Goal: Task Accomplishment & Management: Use online tool/utility

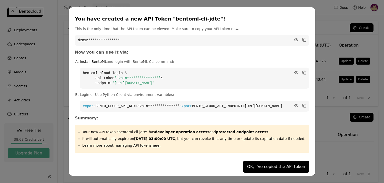
click at [261, 169] on button "OK, I’ve copied the API token" at bounding box center [276, 167] width 66 height 12
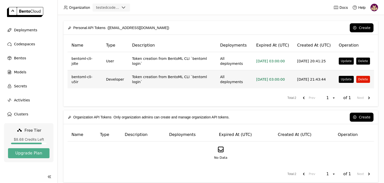
click at [364, 76] on button "Delete" at bounding box center [363, 79] width 14 height 7
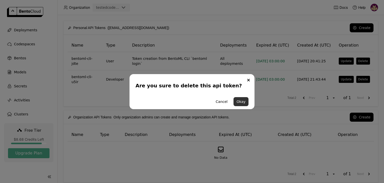
click at [245, 102] on button "Okay" at bounding box center [241, 101] width 15 height 9
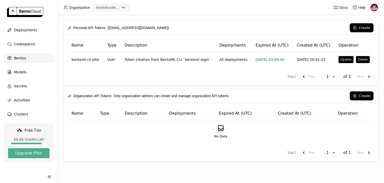
click at [29, 59] on div "Bentos" at bounding box center [29, 58] width 50 height 10
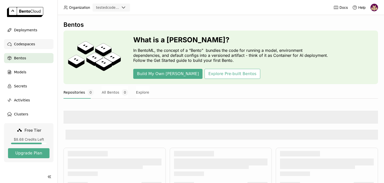
click at [30, 46] on span "Codespaces" at bounding box center [24, 44] width 21 height 6
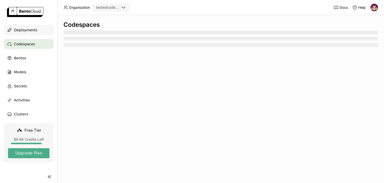
click at [29, 30] on span "Deployments" at bounding box center [25, 30] width 23 height 6
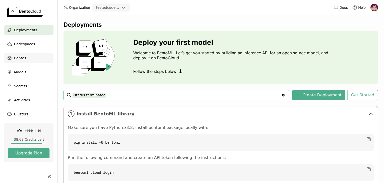
click at [29, 60] on div "Bentos" at bounding box center [29, 58] width 50 height 10
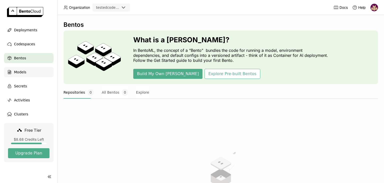
click at [29, 75] on div "Models" at bounding box center [29, 72] width 50 height 10
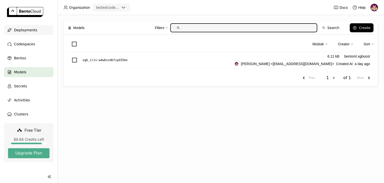
click at [33, 32] on span "Deployments" at bounding box center [25, 30] width 23 height 6
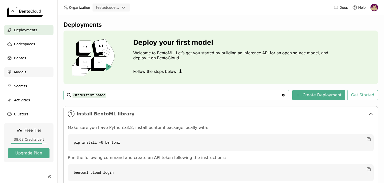
click at [26, 74] on span "Models" at bounding box center [20, 72] width 12 height 6
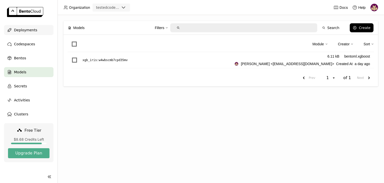
click at [30, 31] on span "Deployments" at bounding box center [25, 30] width 23 height 6
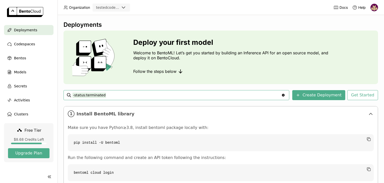
click at [374, 8] on img at bounding box center [375, 8] width 8 height 8
click at [369, 32] on span "API Tokens" at bounding box center [368, 33] width 18 height 5
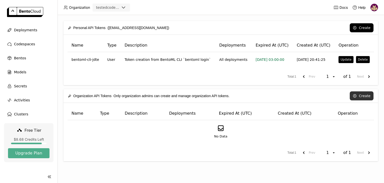
click at [360, 97] on button "Create" at bounding box center [362, 95] width 24 height 9
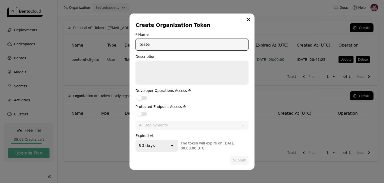
type input "teste"
click at [140, 97] on div "dialog" at bounding box center [139, 97] width 5 height 5
click at [136, 95] on input "dialog" at bounding box center [136, 95] width 0 height 0
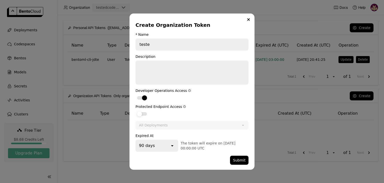
click at [140, 115] on div "dialog" at bounding box center [139, 113] width 5 height 5
click at [136, 111] on input "dialog" at bounding box center [136, 111] width 0 height 0
click at [242, 162] on button "Submit" at bounding box center [239, 160] width 19 height 9
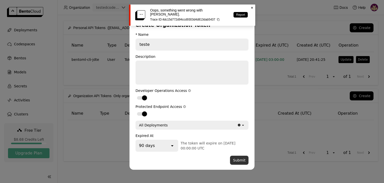
click at [236, 159] on button "Submit" at bounding box center [239, 160] width 19 height 9
click at [278, 100] on div "Create Organization Token * Name teste Description Developer Operations Access …" at bounding box center [192, 91] width 384 height 183
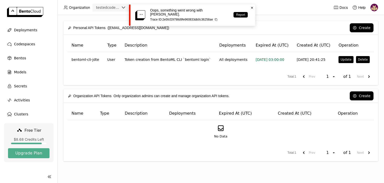
click at [252, 7] on icon "Close" at bounding box center [252, 8] width 4 height 4
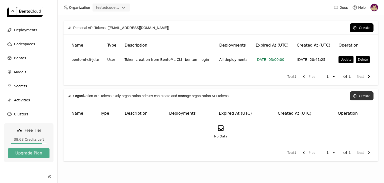
click at [361, 95] on button "Create" at bounding box center [362, 95] width 24 height 9
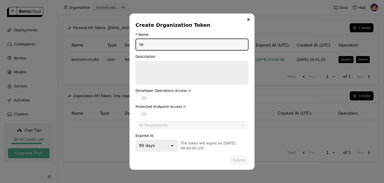
type input "t"
type input "teste"
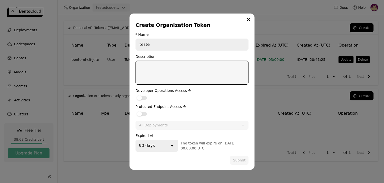
click at [160, 71] on textarea "dialog" at bounding box center [192, 72] width 112 height 23
click at [140, 98] on div "dialog" at bounding box center [139, 97] width 5 height 5
click at [136, 95] on input "dialog" at bounding box center [136, 95] width 0 height 0
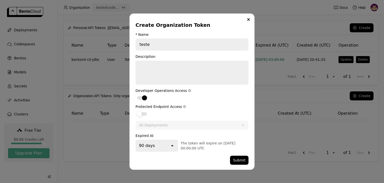
click at [141, 114] on div "dialog" at bounding box center [139, 113] width 5 height 5
click at [136, 111] on input "dialog" at bounding box center [136, 111] width 0 height 0
click at [240, 160] on button "Submit" at bounding box center [239, 160] width 19 height 9
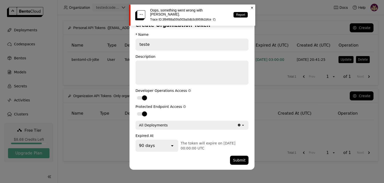
click at [253, 8] on icon "Close" at bounding box center [252, 8] width 4 height 4
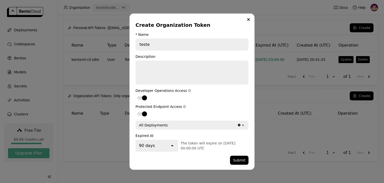
click at [247, 19] on button "Close" at bounding box center [249, 20] width 6 height 6
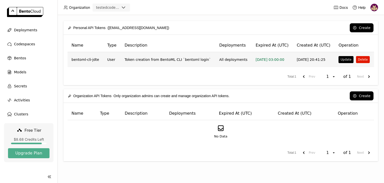
click at [361, 60] on button "Delete" at bounding box center [363, 59] width 14 height 7
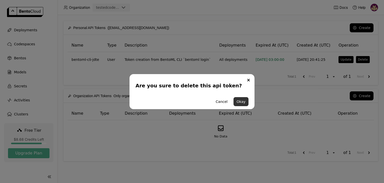
click at [243, 102] on button "Okay" at bounding box center [241, 101] width 15 height 9
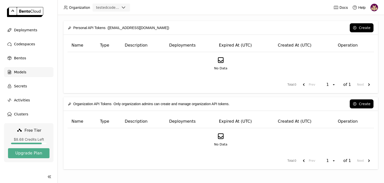
click at [24, 73] on span "Models" at bounding box center [20, 72] width 12 height 6
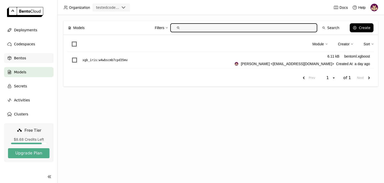
click at [22, 58] on span "Bentos" at bounding box center [20, 58] width 12 height 6
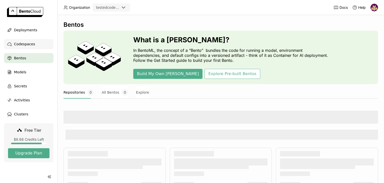
click at [26, 45] on span "Codespaces" at bounding box center [24, 44] width 21 height 6
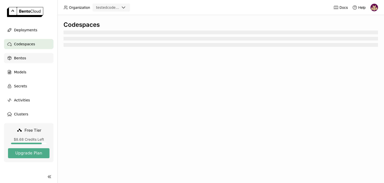
click at [21, 59] on span "Bentos" at bounding box center [20, 58] width 12 height 6
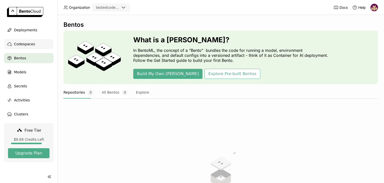
click at [31, 45] on span "Codespaces" at bounding box center [24, 44] width 21 height 6
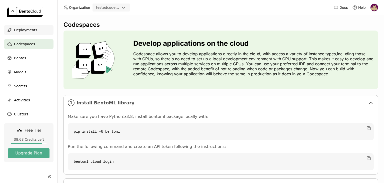
click at [32, 31] on span "Deployments" at bounding box center [25, 30] width 23 height 6
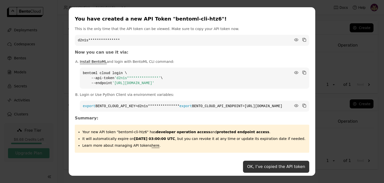
click at [255, 169] on button "OK, I’ve copied the API token" at bounding box center [276, 167] width 66 height 12
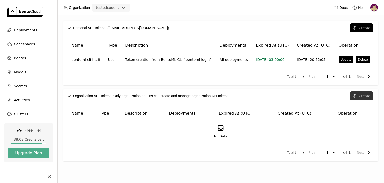
click at [361, 97] on button "Create" at bounding box center [362, 95] width 24 height 9
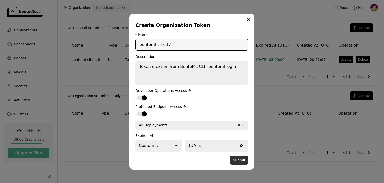
click at [239, 161] on button "Submit" at bounding box center [239, 160] width 19 height 9
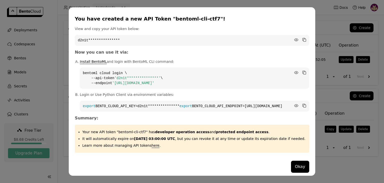
drag, startPoint x: 288, startPoint y: 171, endPoint x: 263, endPoint y: 146, distance: 35.4
click at [291, 171] on button "Okay" at bounding box center [300, 167] width 18 height 12
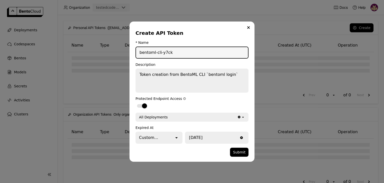
click at [238, 152] on button "Submit" at bounding box center [239, 152] width 19 height 9
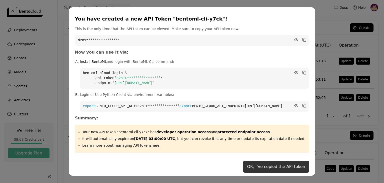
click at [264, 168] on button "OK, I’ve copied the API token" at bounding box center [276, 167] width 66 height 12
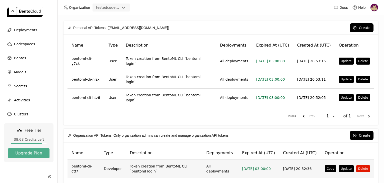
click at [362, 165] on button "Delete" at bounding box center [363, 168] width 14 height 7
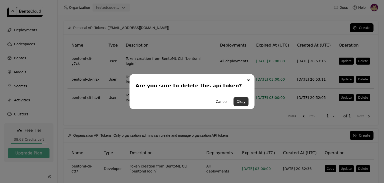
click at [242, 100] on button "Okay" at bounding box center [241, 101] width 15 height 9
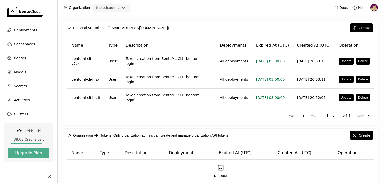
click at [373, 8] on img at bounding box center [375, 8] width 8 height 8
click at [361, 48] on span "Logout" at bounding box center [364, 47] width 11 height 5
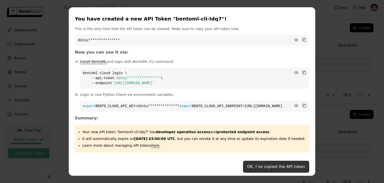
click at [253, 169] on button "OK, I’ve copied the API token" at bounding box center [276, 167] width 66 height 12
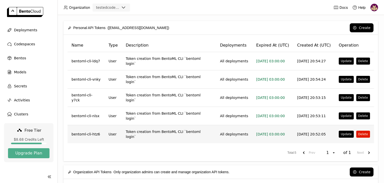
click at [360, 131] on button "Delete" at bounding box center [363, 134] width 14 height 7
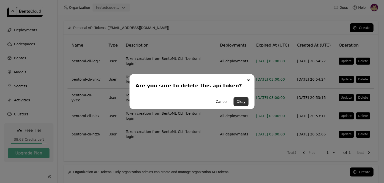
click at [240, 101] on button "Okay" at bounding box center [241, 101] width 15 height 9
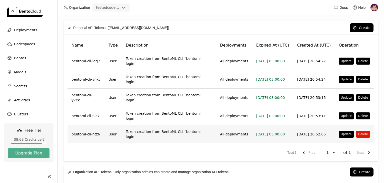
click at [362, 131] on button "Delete" at bounding box center [363, 134] width 14 height 7
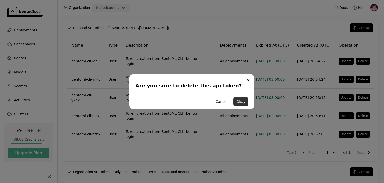
click at [245, 101] on button "Okay" at bounding box center [241, 101] width 15 height 9
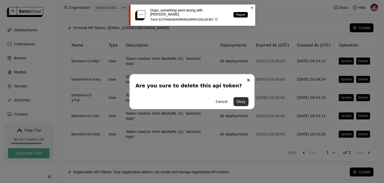
click at [242, 103] on button "Okay" at bounding box center [241, 101] width 15 height 9
click at [247, 79] on button "Close" at bounding box center [249, 80] width 6 height 6
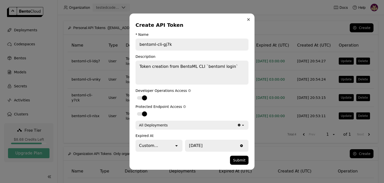
click at [248, 19] on button "Close" at bounding box center [249, 20] width 6 height 6
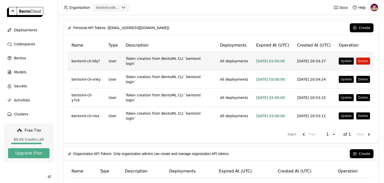
click at [362, 60] on button "Delete" at bounding box center [363, 61] width 14 height 7
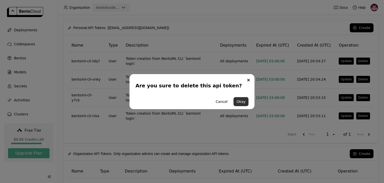
click at [239, 100] on button "Okay" at bounding box center [241, 101] width 15 height 9
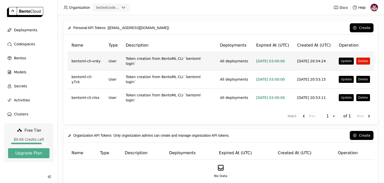
click at [360, 59] on button "Delete" at bounding box center [363, 61] width 14 height 7
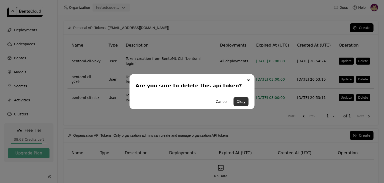
click at [243, 100] on button "Okay" at bounding box center [241, 101] width 15 height 9
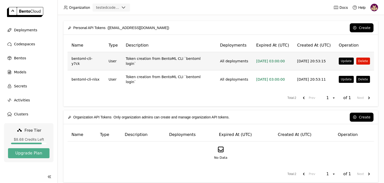
click at [360, 59] on button "Delete" at bounding box center [363, 61] width 14 height 7
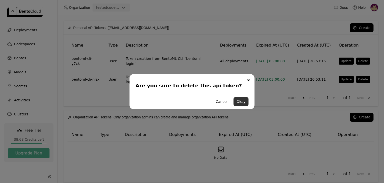
click at [238, 101] on button "Okay" at bounding box center [241, 101] width 15 height 9
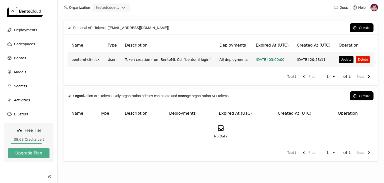
click at [360, 59] on button "Delete" at bounding box center [363, 59] width 14 height 7
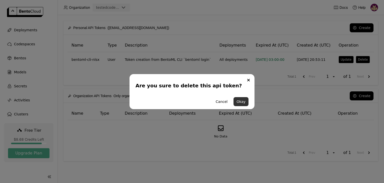
click at [240, 103] on button "Okay" at bounding box center [241, 101] width 15 height 9
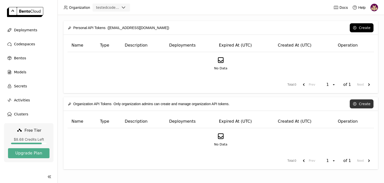
click at [361, 103] on button "Create" at bounding box center [362, 103] width 24 height 9
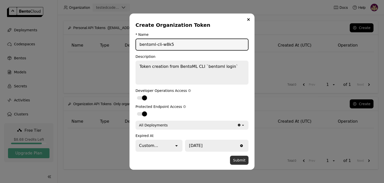
click at [242, 161] on button "Submit" at bounding box center [239, 160] width 19 height 9
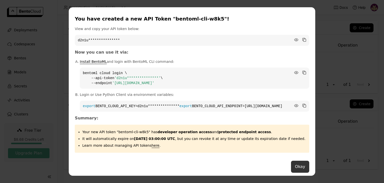
click at [291, 170] on button "Okay" at bounding box center [300, 167] width 18 height 12
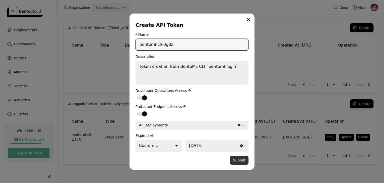
click at [242, 160] on button "Submit" at bounding box center [239, 160] width 19 height 9
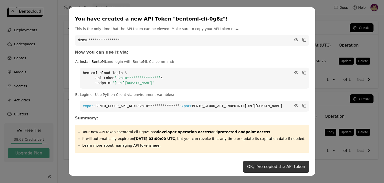
click at [266, 169] on button "OK, I’ve copied the API token" at bounding box center [276, 167] width 66 height 12
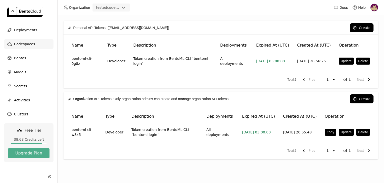
click at [29, 31] on span "Deployments" at bounding box center [25, 30] width 23 height 6
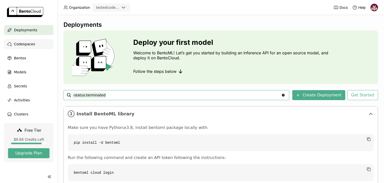
click at [32, 43] on div "Codespaces" at bounding box center [29, 44] width 50 height 10
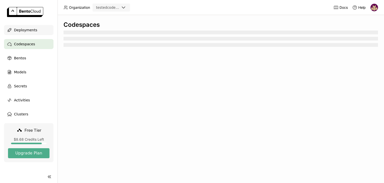
click at [31, 31] on span "Deployments" at bounding box center [25, 30] width 23 height 6
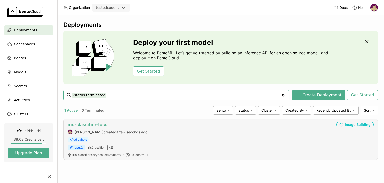
click at [102, 125] on link "iris-classifier-tocs" at bounding box center [88, 124] width 40 height 5
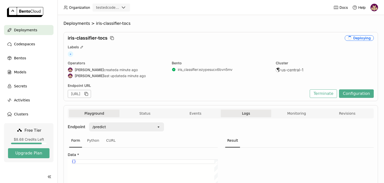
click at [245, 113] on span "Logs" at bounding box center [246, 113] width 8 height 5
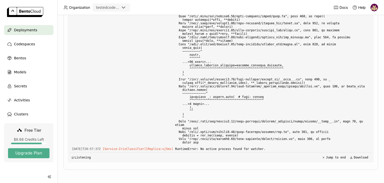
scroll to position [1721, 0]
drag, startPoint x: 199, startPoint y: 65, endPoint x: 268, endPoint y: 63, distance: 69.1
drag, startPoint x: 245, startPoint y: 65, endPoint x: 294, endPoint y: 65, distance: 49.3
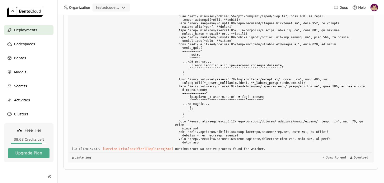
drag, startPoint x: 274, startPoint y: 66, endPoint x: 330, endPoint y: 65, distance: 56.0
drag, startPoint x: 340, startPoint y: 64, endPoint x: 353, endPoint y: 64, distance: 13.0
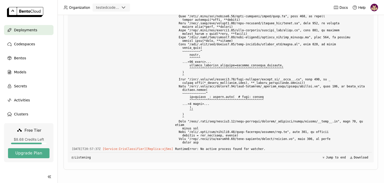
drag, startPoint x: 246, startPoint y: 68, endPoint x: 304, endPoint y: 68, distance: 58.8
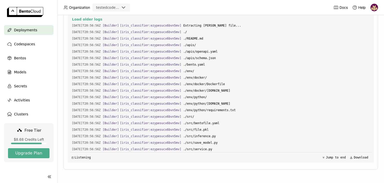
scroll to position [0, 0]
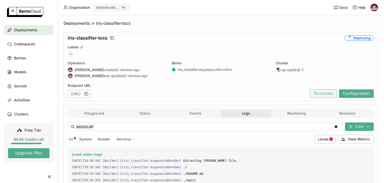
click at [325, 93] on button "Terminate" at bounding box center [323, 93] width 27 height 9
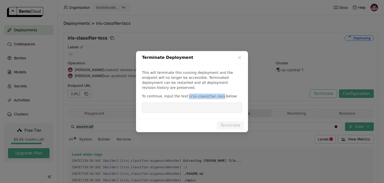
drag, startPoint x: 184, startPoint y: 94, endPoint x: 218, endPoint y: 94, distance: 33.3
click at [218, 94] on code "iris-classifier-tocs" at bounding box center [207, 96] width 38 height 5
copy code "iris-classifier-tocs"
click at [201, 104] on input "dialog" at bounding box center [192, 108] width 94 height 10
paste input "iris-classifier-tocs"
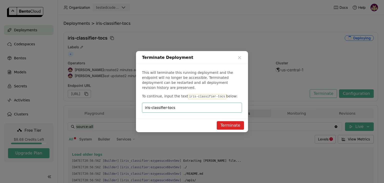
type input "iris-classifier-tocs"
click at [227, 123] on button "Terminate" at bounding box center [230, 125] width 27 height 9
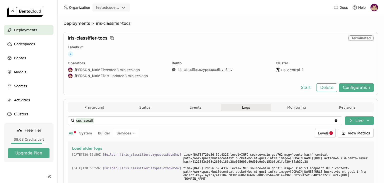
scroll to position [1503, 0]
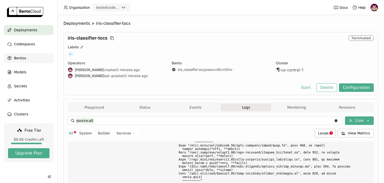
click at [25, 57] on span "Bentos" at bounding box center [20, 58] width 12 height 6
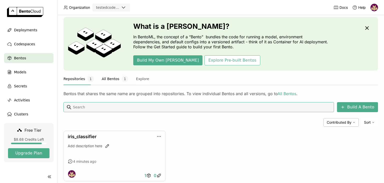
scroll to position [25, 0]
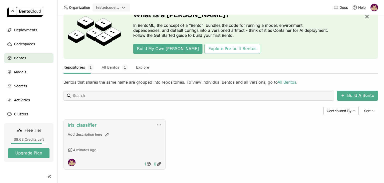
click at [89, 125] on link "iris_classifier" at bounding box center [82, 124] width 29 height 5
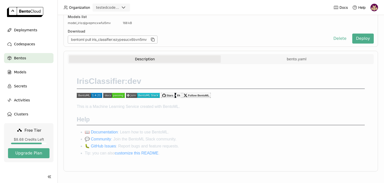
scroll to position [72, 0]
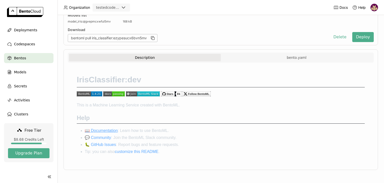
click at [116, 131] on link "📖 Documentation" at bounding box center [101, 130] width 33 height 4
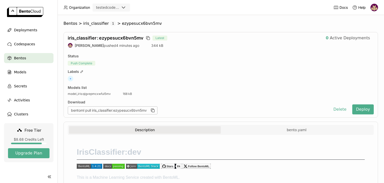
scroll to position [72, 0]
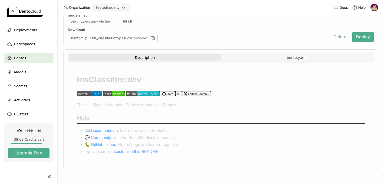
click at [339, 37] on button "Delete" at bounding box center [340, 37] width 21 height 10
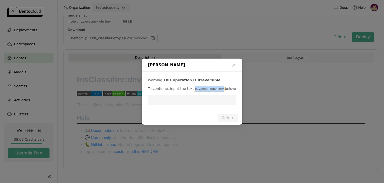
drag, startPoint x: 191, startPoint y: 89, endPoint x: 216, endPoint y: 88, distance: 25.5
click at [216, 88] on code "ezypesucx6bvn5mv" at bounding box center [209, 89] width 31 height 5
copy code "ezypesucx6bvn5mv"
click at [194, 100] on input "dialog" at bounding box center [192, 100] width 82 height 10
paste input "ezypesucx6bvn5mv"
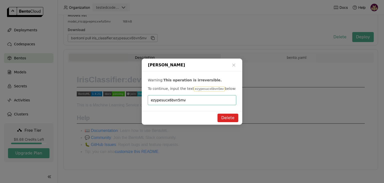
type input "ezypesucx6bvn5mv"
click at [227, 117] on button "Delete" at bounding box center [228, 118] width 21 height 9
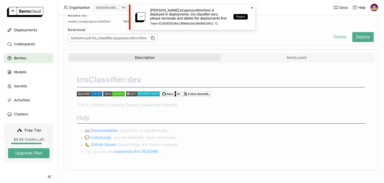
click at [37, 31] on div "Delete Bento Warning: This operation is irreversible. To continue, input the te…" at bounding box center [192, 91] width 384 height 183
click at [33, 30] on span "Deployments" at bounding box center [25, 30] width 23 height 6
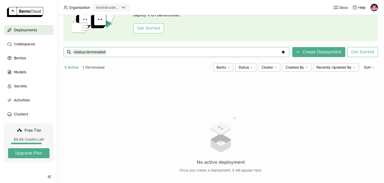
scroll to position [65, 0]
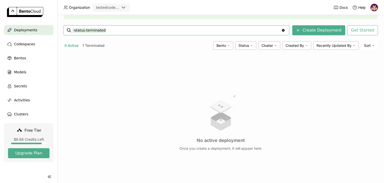
click at [97, 46] on button "1 Terminated" at bounding box center [94, 45] width 24 height 7
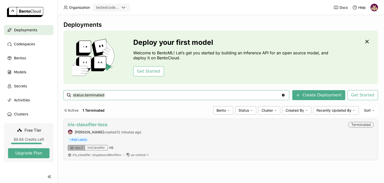
click at [100, 124] on link "iris-classifier-tocs" at bounding box center [88, 124] width 40 height 5
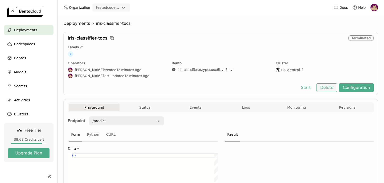
click at [334, 88] on button "Delete" at bounding box center [327, 87] width 21 height 9
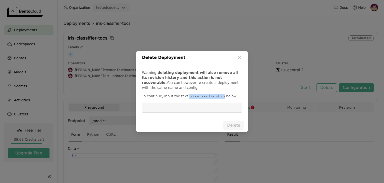
drag, startPoint x: 185, startPoint y: 97, endPoint x: 217, endPoint y: 97, distance: 32.8
click at [217, 97] on code "iris-classifier-tocs" at bounding box center [207, 96] width 38 height 5
copy code "iris-classifier-tocs"
click at [184, 107] on input "dialog" at bounding box center [192, 108] width 94 height 10
paste input "iris-classifier-tocs"
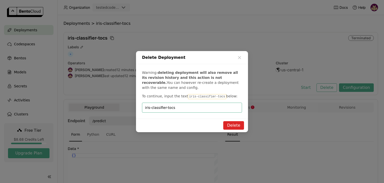
type input "iris-classifier-tocs"
click at [230, 125] on button "Delete" at bounding box center [233, 125] width 21 height 9
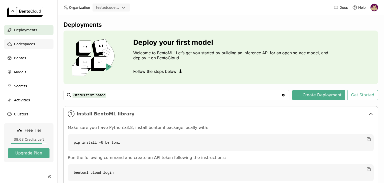
drag, startPoint x: 34, startPoint y: 50, endPoint x: 34, endPoint y: 46, distance: 3.8
click at [34, 49] on ul "Deployments Codespaces Bentos Models Secrets Activities Clusters" at bounding box center [29, 72] width 58 height 94
click at [34, 43] on div "Codespaces" at bounding box center [29, 44] width 50 height 10
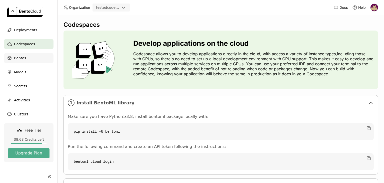
click at [24, 59] on span "Bentos" at bounding box center [20, 58] width 12 height 6
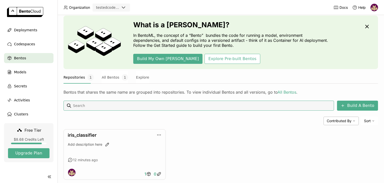
scroll to position [25, 0]
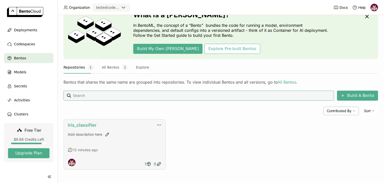
click at [86, 126] on link "iris_classifier" at bounding box center [82, 124] width 29 height 5
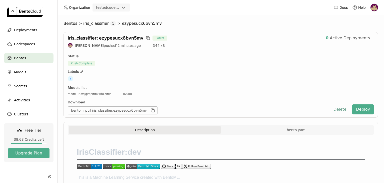
click at [341, 111] on button "Delete" at bounding box center [340, 109] width 21 height 10
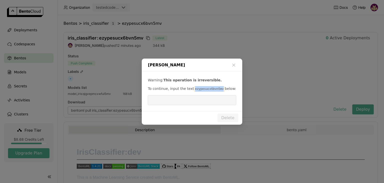
drag, startPoint x: 191, startPoint y: 90, endPoint x: 217, endPoint y: 90, distance: 26.5
click at [217, 90] on code "ezypesucx6bvn5mv" at bounding box center [209, 89] width 31 height 5
copy code "ezypesucx6bvn5mv"
click at [197, 100] on input "dialog" at bounding box center [192, 100] width 82 height 10
paste input "ezypesucx6bvn5mv"
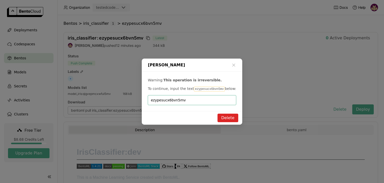
type input "ezypesucx6bvn5mv"
click at [226, 120] on button "Delete" at bounding box center [228, 118] width 21 height 9
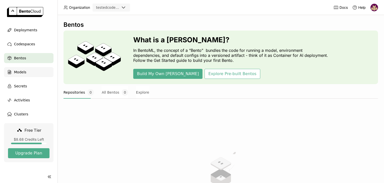
click at [24, 71] on span "Models" at bounding box center [20, 72] width 12 height 6
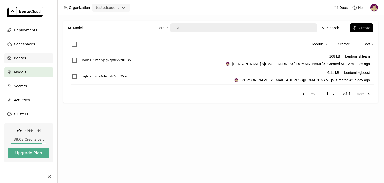
click at [25, 61] on div "Bentos" at bounding box center [29, 58] width 50 height 10
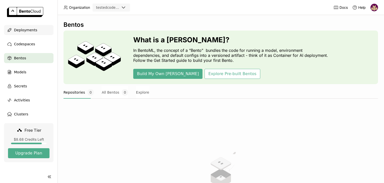
click at [30, 29] on span "Deployments" at bounding box center [25, 30] width 23 height 6
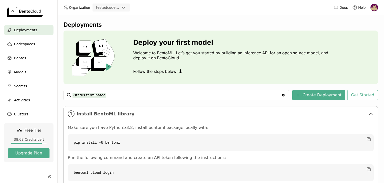
click at [35, 31] on div "Deployments" at bounding box center [29, 30] width 50 height 10
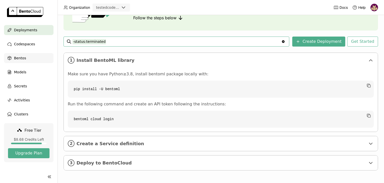
scroll to position [54, 0]
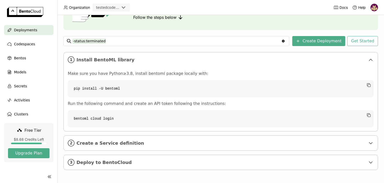
click at [33, 29] on span "Deployments" at bounding box center [25, 30] width 23 height 6
click at [27, 31] on span "Deployments" at bounding box center [25, 30] width 23 height 6
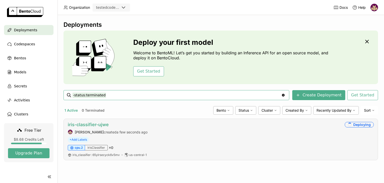
click at [93, 125] on link "iris-classifier-ujwe" at bounding box center [88, 124] width 41 height 5
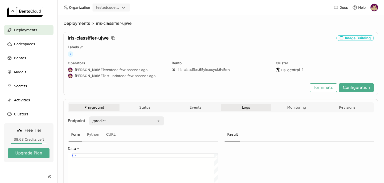
click at [245, 109] on span "Logs" at bounding box center [246, 107] width 8 height 5
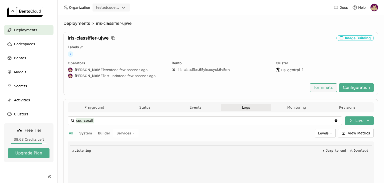
click at [327, 89] on button "Terminate" at bounding box center [323, 87] width 27 height 9
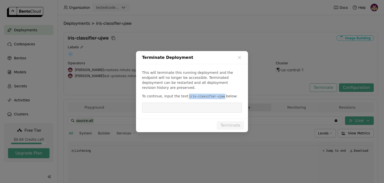
drag, startPoint x: 185, startPoint y: 94, endPoint x: 217, endPoint y: 92, distance: 32.6
click at [217, 94] on code "iris-classifier-ujwe" at bounding box center [207, 96] width 38 height 5
copy code "iris-classifier-ujwe"
click at [201, 104] on input "dialog" at bounding box center [192, 108] width 94 height 10
paste input "iris-classifier-ujwe"
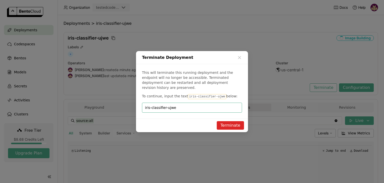
type input "iris-classifier-ujwe"
click at [227, 123] on button "Terminate" at bounding box center [230, 125] width 27 height 9
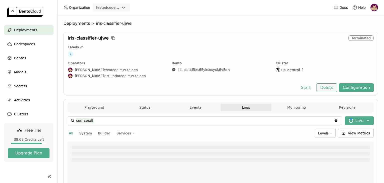
click at [325, 88] on button "Delete" at bounding box center [327, 87] width 21 height 9
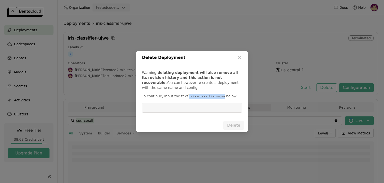
drag, startPoint x: 185, startPoint y: 98, endPoint x: 217, endPoint y: 95, distance: 32.4
click at [217, 95] on code "iris-classifier-ujwe" at bounding box center [207, 96] width 38 height 5
copy code "iris-classifier-ujwe"
click at [200, 109] on input "dialog" at bounding box center [192, 108] width 94 height 10
paste input "iris-classifier-ujwe"
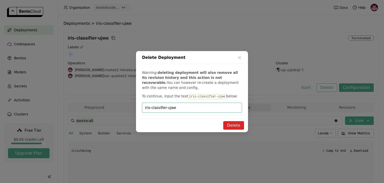
type input "iris-classifier-ujwe"
click at [237, 125] on button "Delete" at bounding box center [233, 125] width 21 height 9
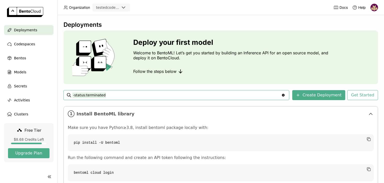
scroll to position [54, 0]
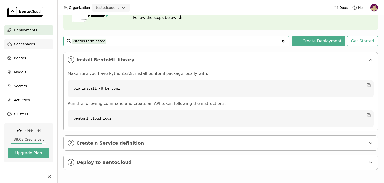
click at [29, 45] on span "Codespaces" at bounding box center [24, 44] width 21 height 6
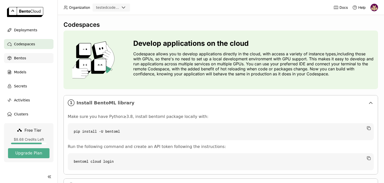
click at [27, 59] on div "Bentos" at bounding box center [29, 58] width 50 height 10
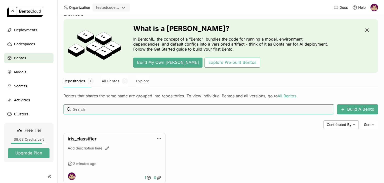
scroll to position [25, 0]
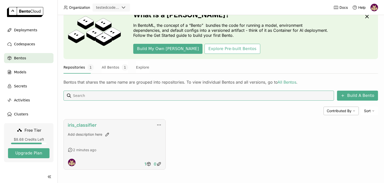
click at [85, 126] on link "iris_classifier" at bounding box center [82, 124] width 29 height 5
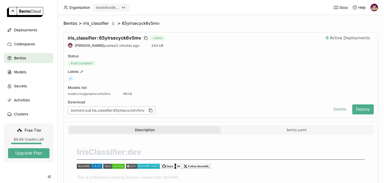
click at [339, 110] on button "Delete" at bounding box center [340, 109] width 21 height 10
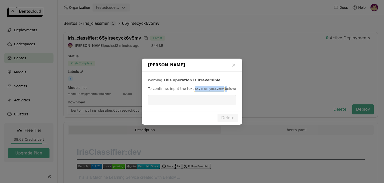
drag, startPoint x: 191, startPoint y: 89, endPoint x: 218, endPoint y: 87, distance: 27.6
click at [218, 87] on p "To continue, input the text 65ylrsecyck6v5mv below:" at bounding box center [192, 89] width 88 height 6
copy p "65ylrsecyck6v5mv"
click at [191, 100] on input "dialog" at bounding box center [192, 100] width 82 height 10
paste input "65ylrsecyck6v5mv"
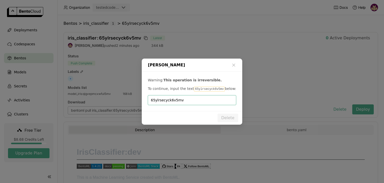
click at [195, 103] on input "65ylrsecyck6v5mv" at bounding box center [192, 100] width 82 height 10
type input "65ylrsecyck6v5mv"
click at [226, 118] on button "Delete" at bounding box center [228, 118] width 21 height 9
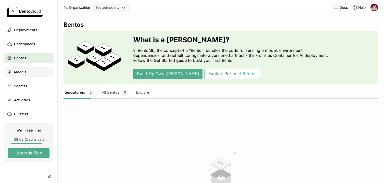
click at [24, 73] on span "Models" at bounding box center [20, 72] width 12 height 6
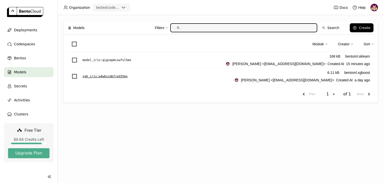
click at [75, 76] on span "List item" at bounding box center [74, 76] width 5 height 5
click at [72, 73] on input "List item" at bounding box center [72, 73] width 0 height 0
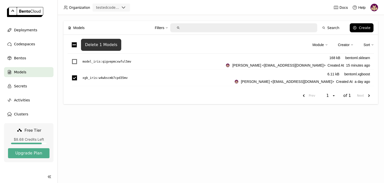
click at [105, 45] on div "Delete 1 Models" at bounding box center [101, 44] width 32 height 5
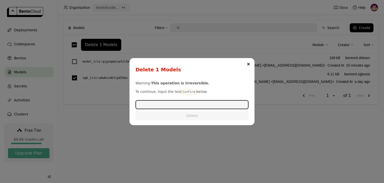
click at [182, 92] on code "Confirm" at bounding box center [189, 92] width 15 height 5
copy p "Confirm"
click at [176, 103] on input "dialog" at bounding box center [192, 105] width 112 height 8
paste input "Confirm"
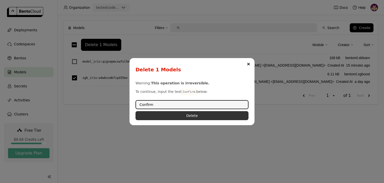
type input "Confirm"
click at [162, 117] on button "Delete" at bounding box center [192, 115] width 113 height 9
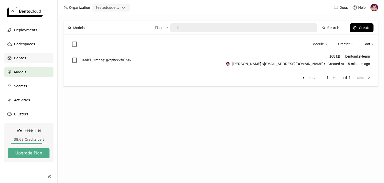
click at [26, 59] on div "Bentos" at bounding box center [29, 58] width 50 height 10
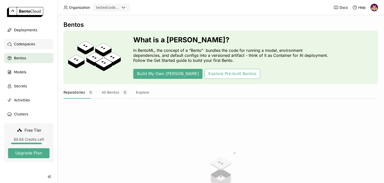
click at [30, 44] on span "Codespaces" at bounding box center [24, 44] width 21 height 6
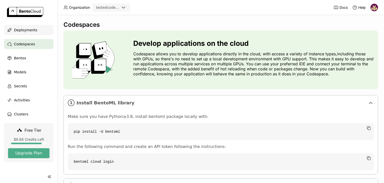
click at [27, 31] on span "Deployments" at bounding box center [25, 30] width 23 height 6
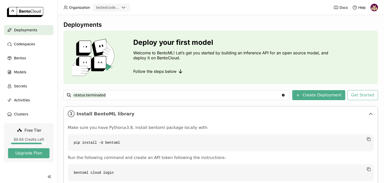
click at [29, 30] on span "Deployments" at bounding box center [25, 30] width 23 height 6
click at [36, 30] on div "Deployments" at bounding box center [29, 30] width 50 height 10
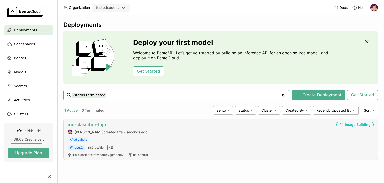
click at [102, 124] on link "iris-classifier-lnjo" at bounding box center [87, 124] width 39 height 5
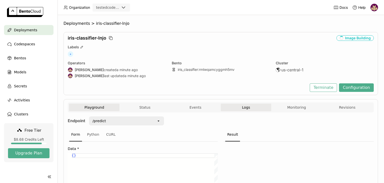
click at [250, 109] on span "Logs" at bounding box center [246, 107] width 8 height 5
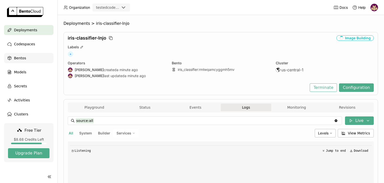
click at [20, 58] on span "Bentos" at bounding box center [20, 58] width 12 height 6
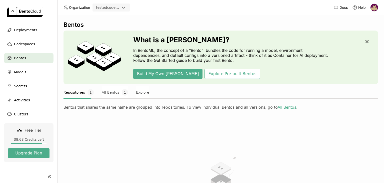
scroll to position [25, 0]
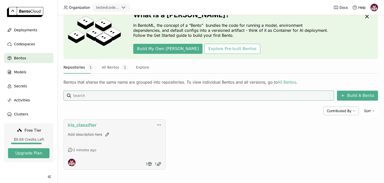
click at [88, 125] on link "iris_classifier" at bounding box center [82, 124] width 29 height 5
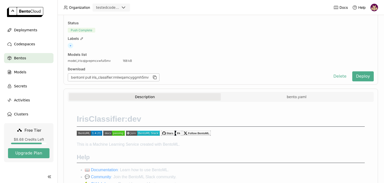
scroll to position [72, 0]
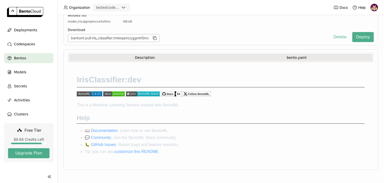
click at [289, 57] on button "bento.yaml" at bounding box center [297, 58] width 152 height 8
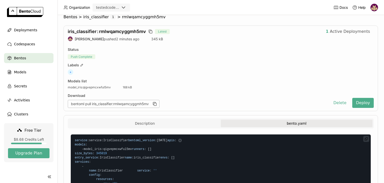
scroll to position [0, 0]
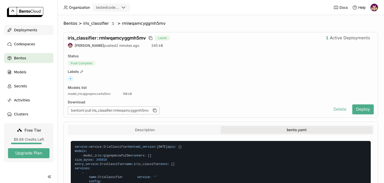
click at [23, 31] on span "Deployments" at bounding box center [25, 30] width 23 height 6
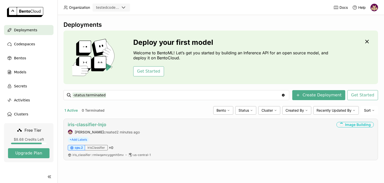
click at [94, 124] on link "iris-classifier-lnjo" at bounding box center [87, 124] width 39 height 5
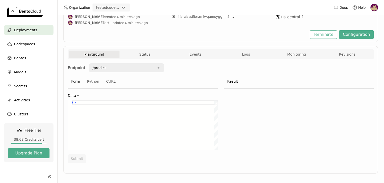
scroll to position [56, 0]
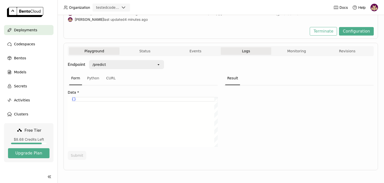
click at [249, 51] on span "Logs" at bounding box center [246, 51] width 8 height 5
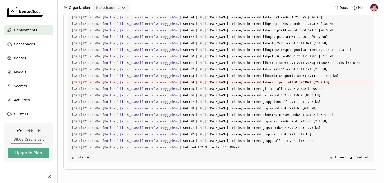
scroll to position [2164, 0]
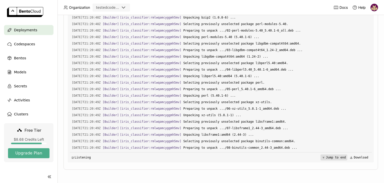
click at [337, 157] on button "Jump to end" at bounding box center [334, 157] width 27 height 6
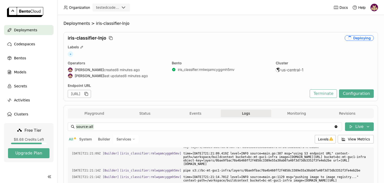
scroll to position [135, 0]
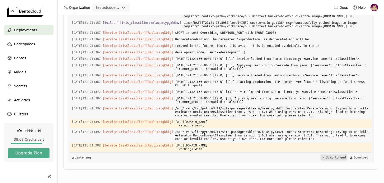
click at [337, 158] on button "Jump to end" at bounding box center [334, 157] width 27 height 6
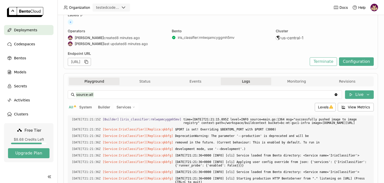
scroll to position [32, 0]
drag, startPoint x: 100, startPoint y: 82, endPoint x: 108, endPoint y: 99, distance: 19.0
click at [99, 82] on button "Playground" at bounding box center [94, 81] width 51 height 8
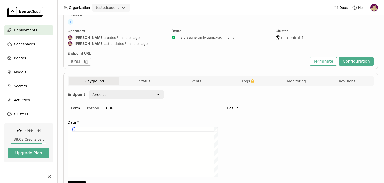
click at [108, 107] on div "CURL" at bounding box center [111, 109] width 14 height 14
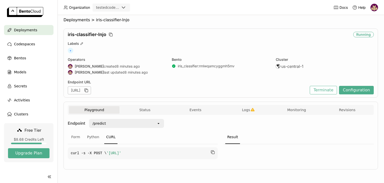
scroll to position [9, 0]
click at [94, 130] on div "Python" at bounding box center [93, 137] width 16 height 14
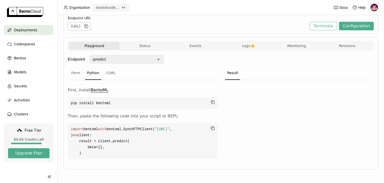
scroll to position [85, 0]
drag, startPoint x: 89, startPoint y: 155, endPoint x: 70, endPoint y: 111, distance: 47.5
click at [70, 123] on code "import bentoml with bentoml.SyncHTTPClient( "https://iris-classifier-lnjo-23c8b…" at bounding box center [143, 141] width 150 height 36
copy code "import bentoml with bentoml.SyncHTTPClient( "https://iris-classifier-lnjo-23c8b…"
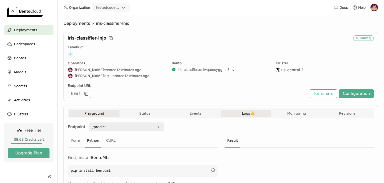
click at [249, 113] on span "Logs" at bounding box center [246, 113] width 8 height 5
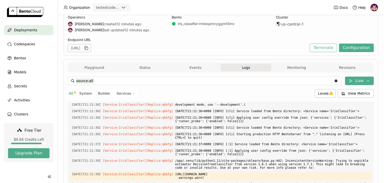
scroll to position [38, 0]
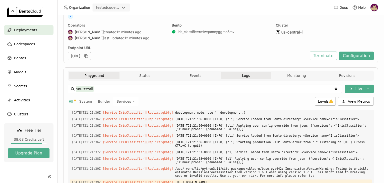
click at [93, 75] on button "Playground" at bounding box center [94, 76] width 51 height 8
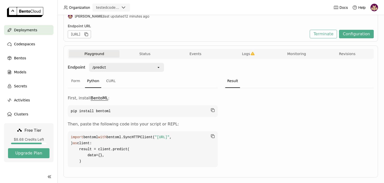
scroll to position [70, 0]
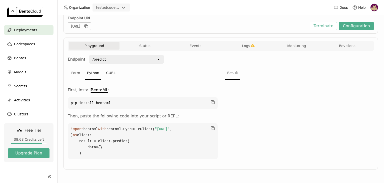
click at [110, 70] on div "CURL" at bounding box center [111, 73] width 14 height 14
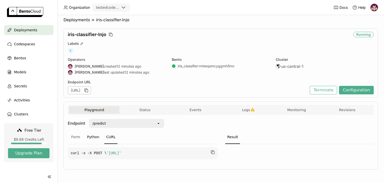
click at [93, 133] on div "Python" at bounding box center [93, 137] width 16 height 14
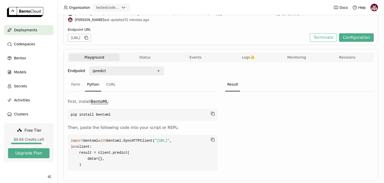
scroll to position [85, 0]
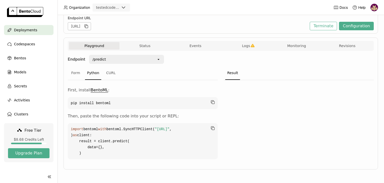
click at [150, 42] on button "Status" at bounding box center [145, 46] width 51 height 8
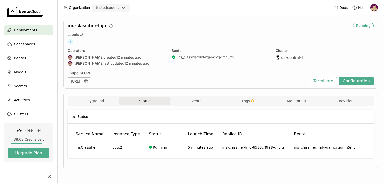
scroll to position [12, 0]
click at [198, 102] on button "Events" at bounding box center [195, 102] width 51 height 8
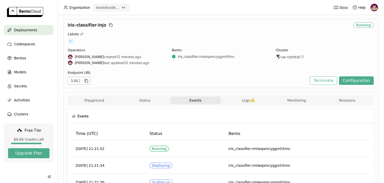
scroll to position [12, 0]
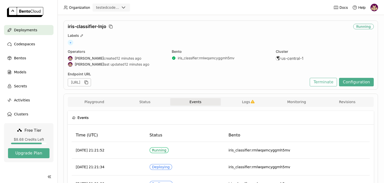
drag, startPoint x: 291, startPoint y: 103, endPoint x: 211, endPoint y: 124, distance: 82.7
click at [291, 103] on button "Monitoring" at bounding box center [296, 102] width 51 height 8
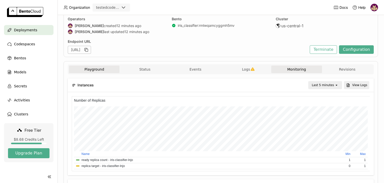
click at [99, 70] on button "Playground" at bounding box center [94, 70] width 51 height 8
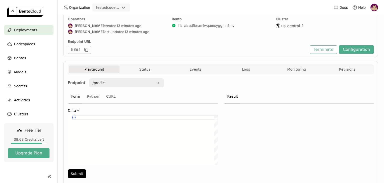
scroll to position [62, 0]
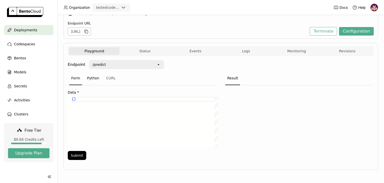
click at [91, 79] on div "Python" at bounding box center [93, 79] width 16 height 14
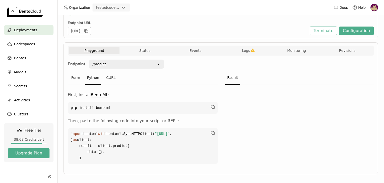
scroll to position [52, 0]
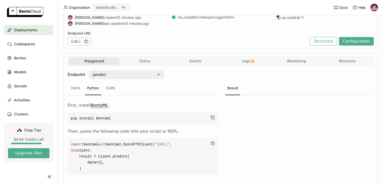
click at [159, 74] on icon at bounding box center [159, 74] width 2 height 1
click at [178, 75] on div "Endpoint /predict open Form Python CURL First, install BentoML : pip install be…" at bounding box center [221, 123] width 306 height 107
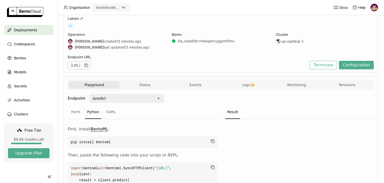
scroll to position [20, 0]
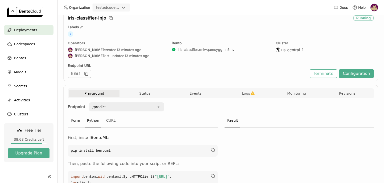
click at [76, 120] on div "Form" at bounding box center [75, 121] width 13 height 14
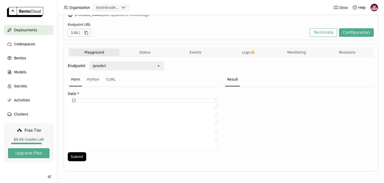
scroll to position [62, 0]
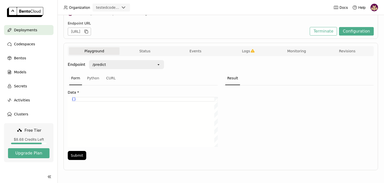
click at [74, 99] on div "{ }" at bounding box center [145, 122] width 146 height 50
click at [96, 78] on div "Python" at bounding box center [93, 79] width 16 height 14
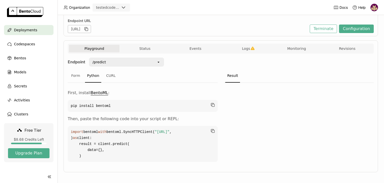
scroll to position [52, 0]
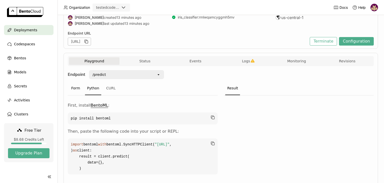
click at [79, 89] on div "Form" at bounding box center [75, 89] width 13 height 14
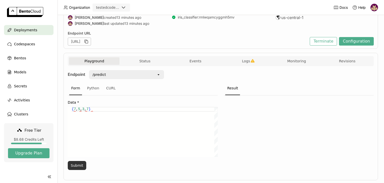
click at [79, 164] on button "Submit" at bounding box center [77, 165] width 19 height 9
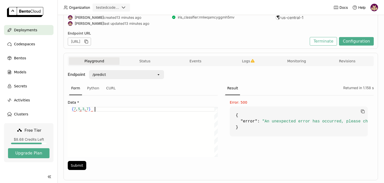
click at [95, 108] on div "{ 7 , 5 , 3 , 7 }" at bounding box center [145, 132] width 146 height 50
click at [74, 109] on div "{ 7 , 5 , 3 , 7 }" at bounding box center [145, 132] width 146 height 50
click at [77, 164] on button "Submit" at bounding box center [77, 165] width 19 height 9
click at [94, 88] on div "Python" at bounding box center [93, 89] width 16 height 14
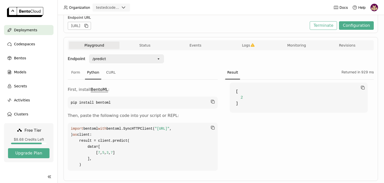
scroll to position [52, 0]
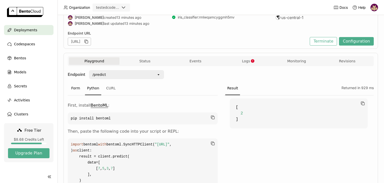
click at [76, 88] on div "Form" at bounding box center [75, 89] width 13 height 14
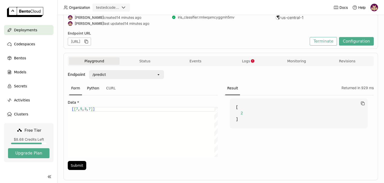
click at [93, 89] on div "Python" at bounding box center [93, 89] width 16 height 14
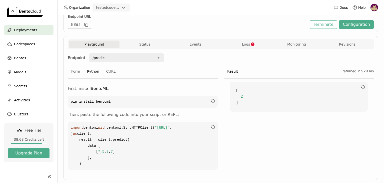
scroll to position [62, 0]
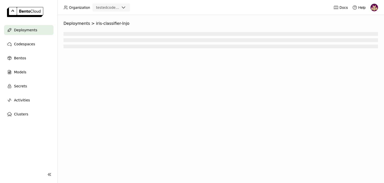
scroll to position [62, 0]
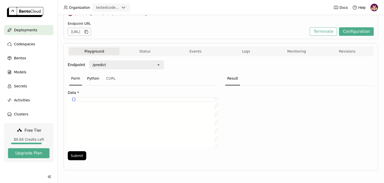
click at [92, 79] on div "Python" at bounding box center [93, 79] width 16 height 14
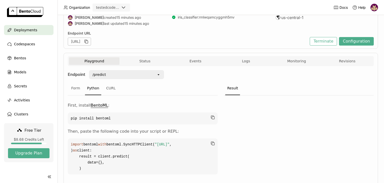
scroll to position [85, 0]
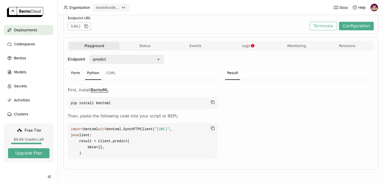
click at [77, 66] on div "Form" at bounding box center [75, 73] width 13 height 14
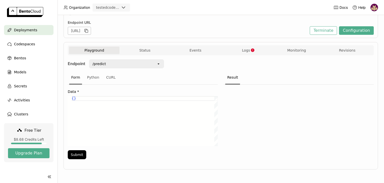
scroll to position [62, 0]
click at [92, 79] on div "Python" at bounding box center [93, 79] width 16 height 14
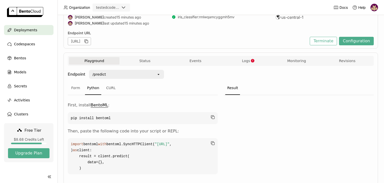
scroll to position [52, 0]
click at [75, 87] on div "Form" at bounding box center [75, 89] width 13 height 14
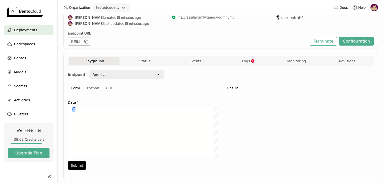
click at [72, 109] on div "{ }" at bounding box center [145, 132] width 146 height 50
click at [76, 166] on button "Submit" at bounding box center [77, 165] width 19 height 9
click at [96, 89] on div "Python" at bounding box center [93, 89] width 16 height 14
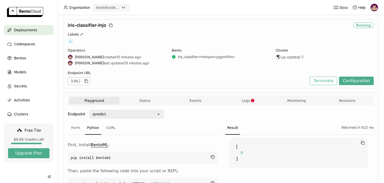
scroll to position [0, 0]
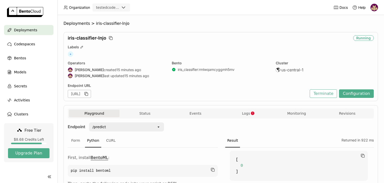
click at [374, 9] on img at bounding box center [375, 8] width 8 height 8
click at [362, 48] on span "Logout" at bounding box center [364, 47] width 11 height 5
